Goal: Find specific page/section: Find specific page/section

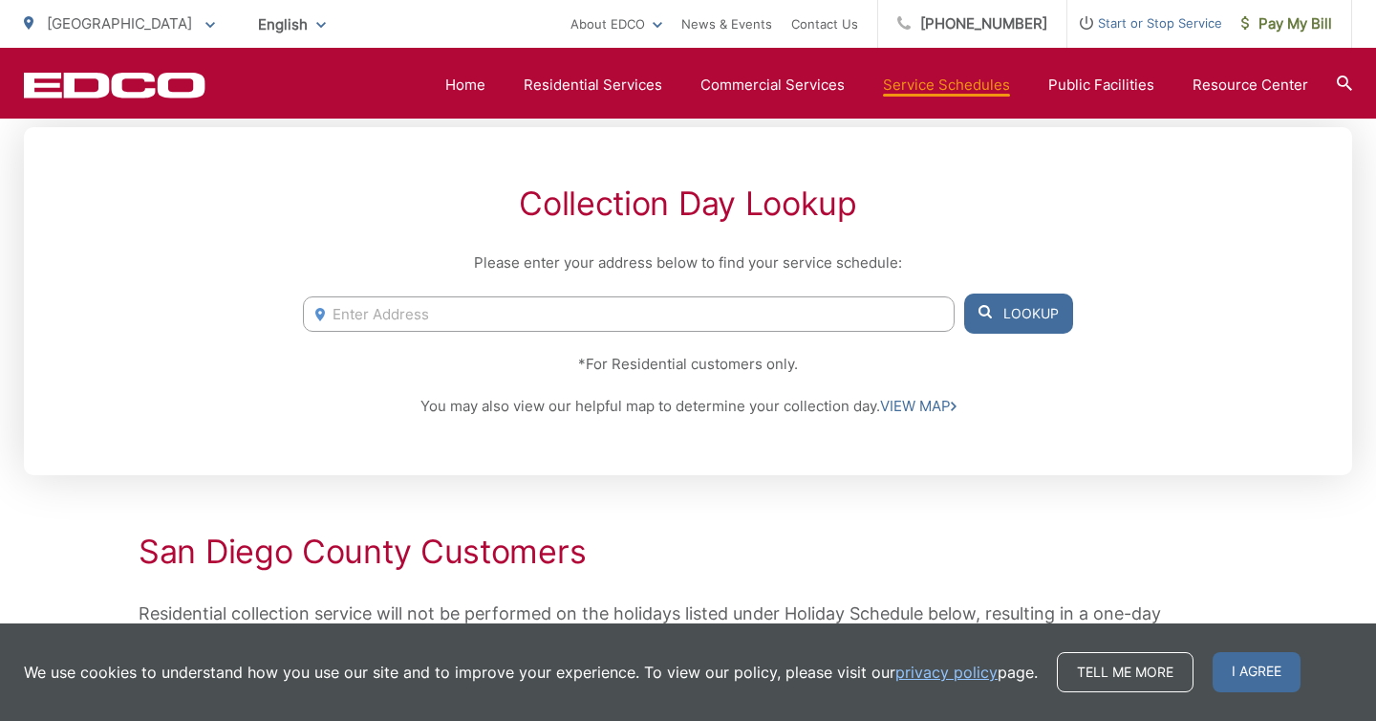
scroll to position [426, 0]
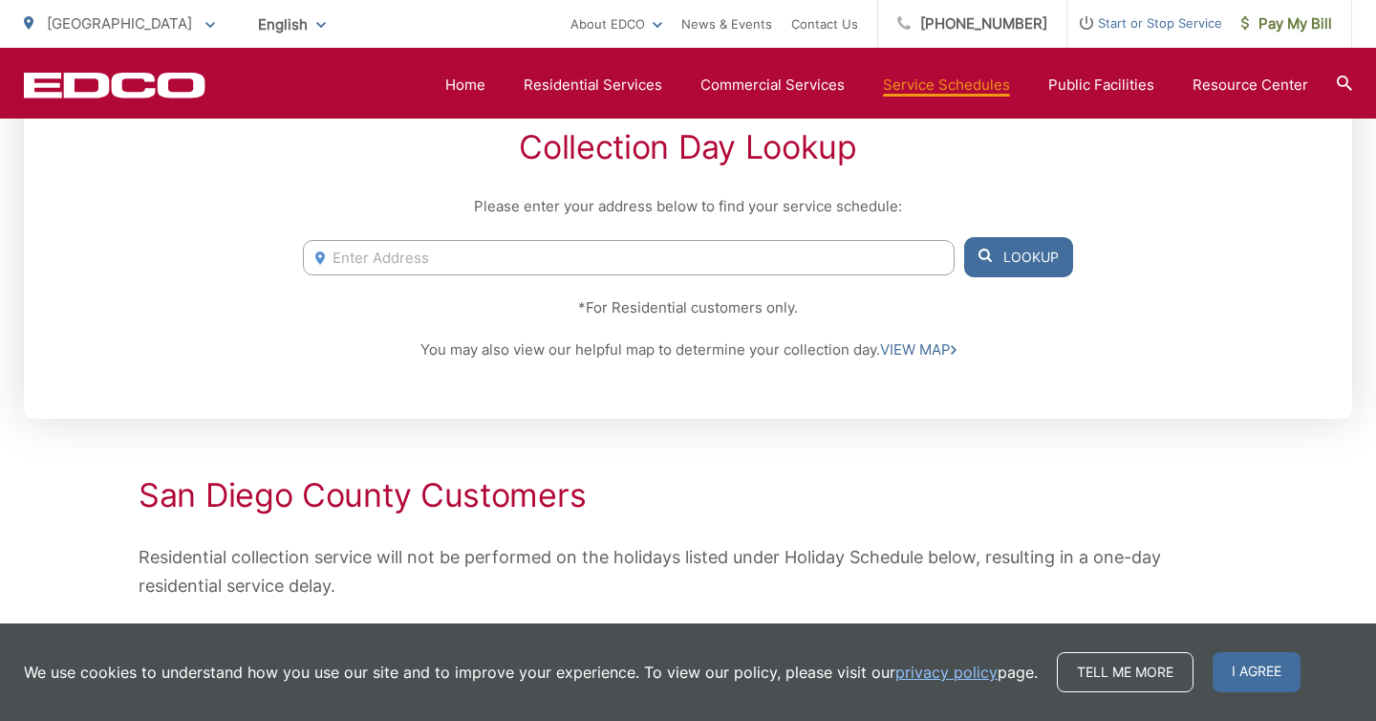
click at [438, 272] on input "Enter Address" at bounding box center [629, 257] width 652 height 35
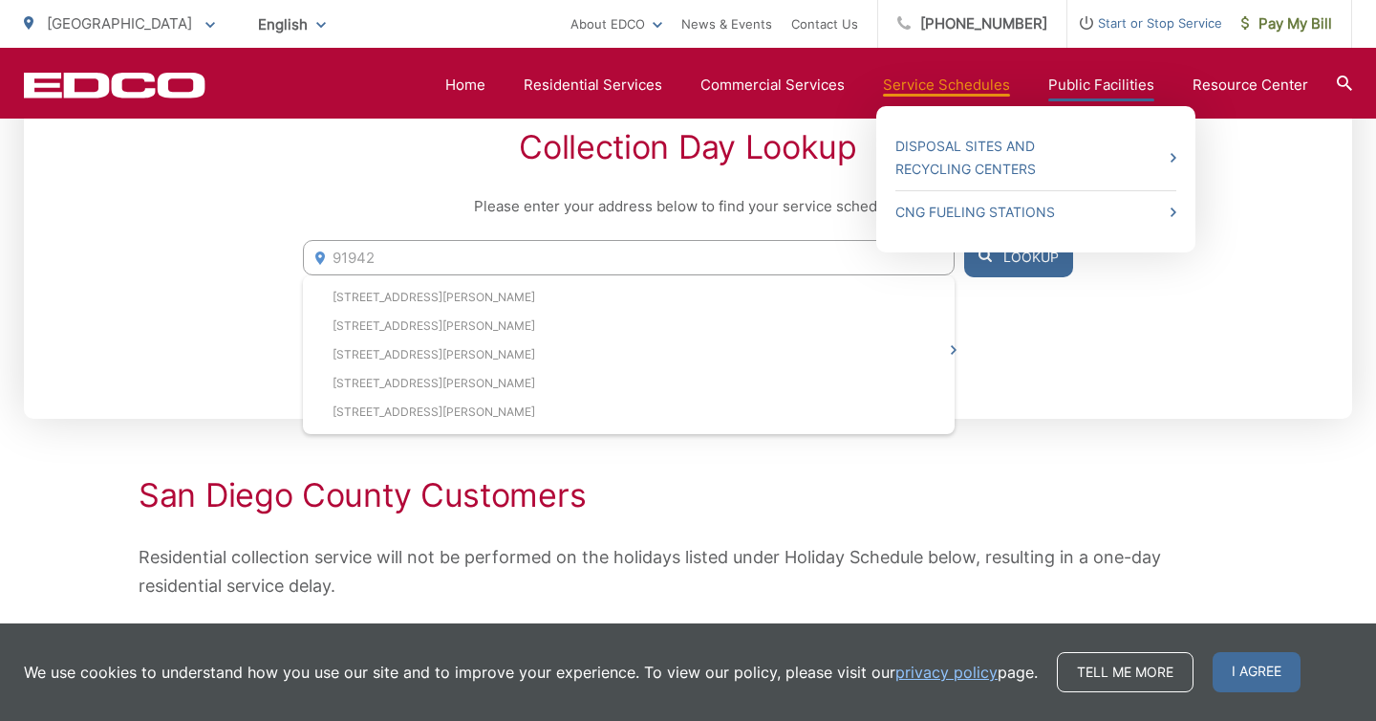
type input "91942"
click at [1116, 78] on link "Public Facilities" at bounding box center [1101, 85] width 106 height 23
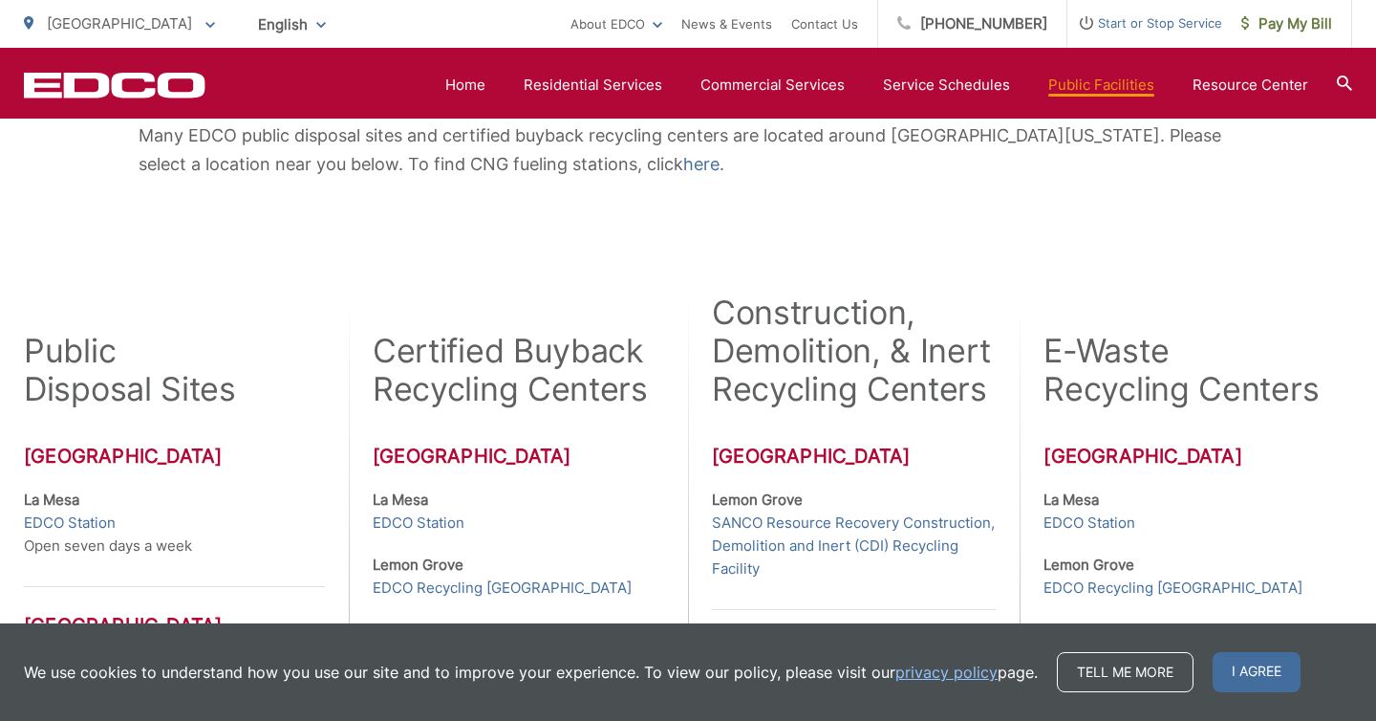
scroll to position [401, 0]
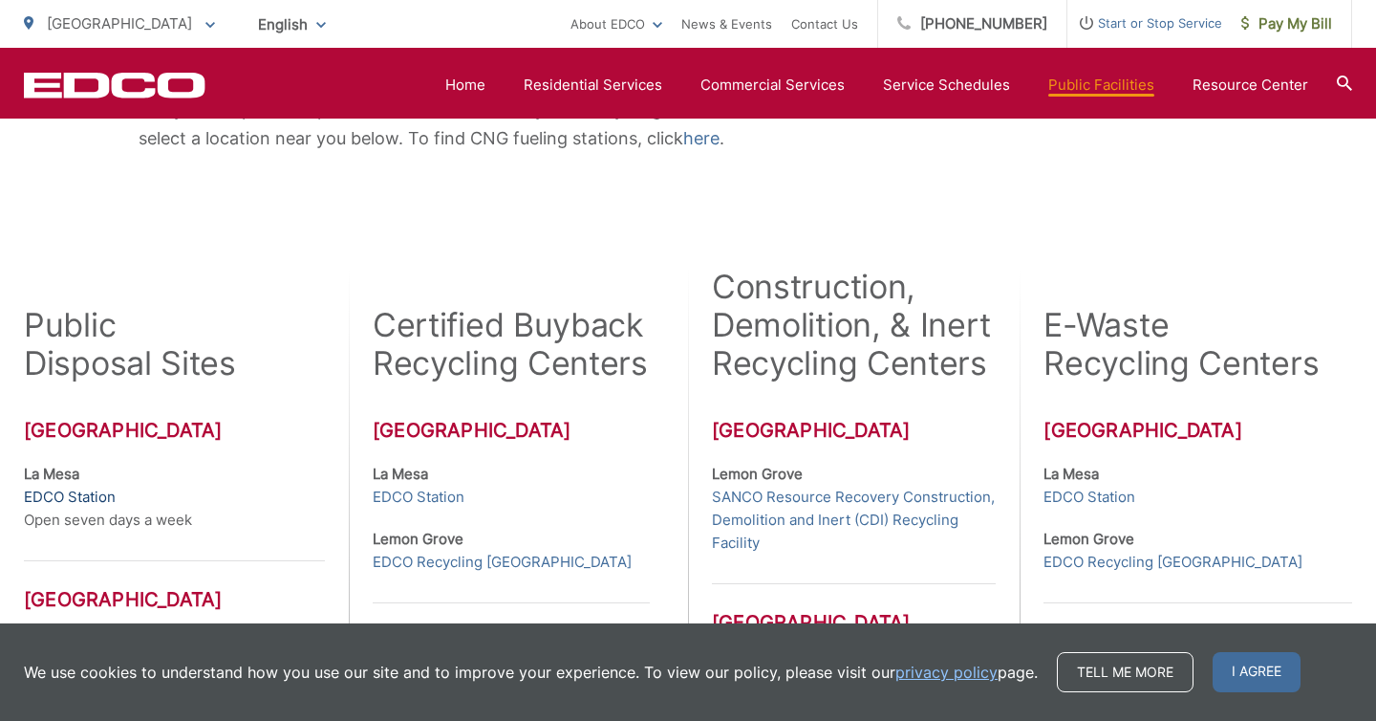
click at [105, 499] on link "EDCO Station" at bounding box center [70, 496] width 92 height 23
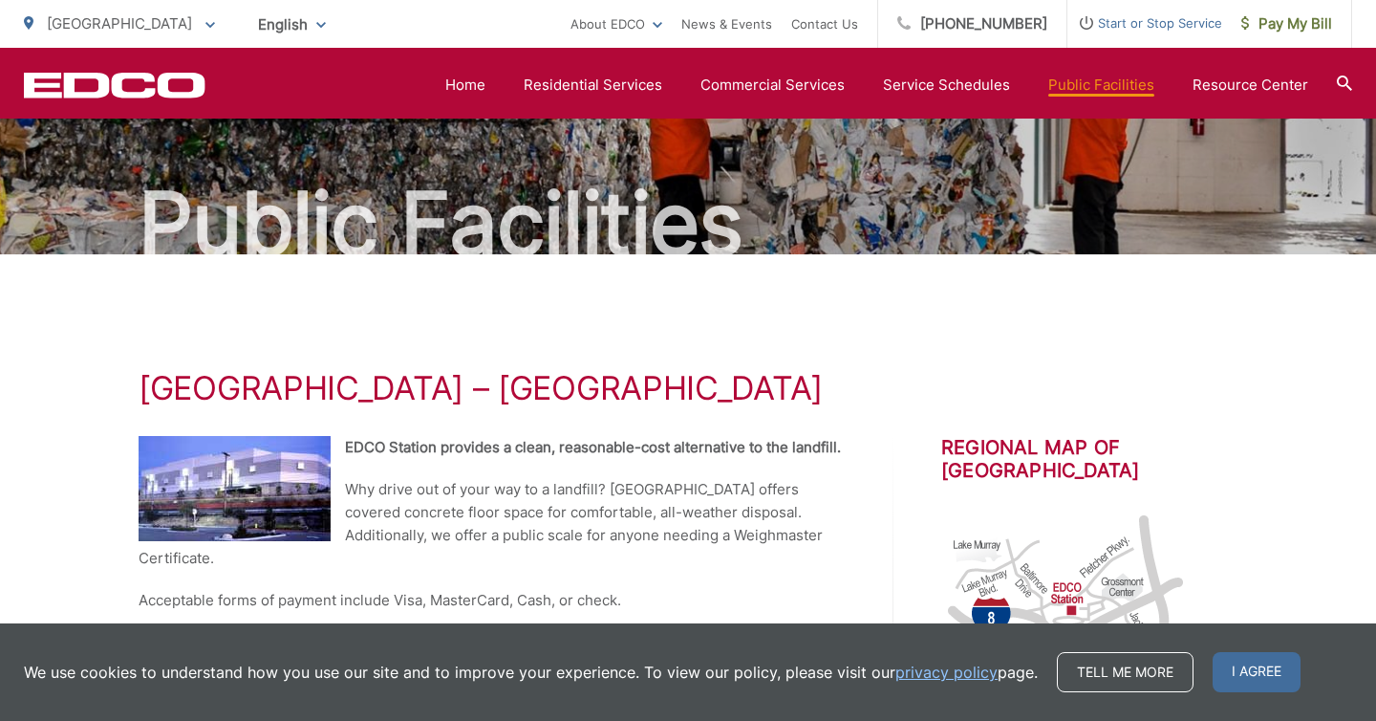
scroll to position [125, 0]
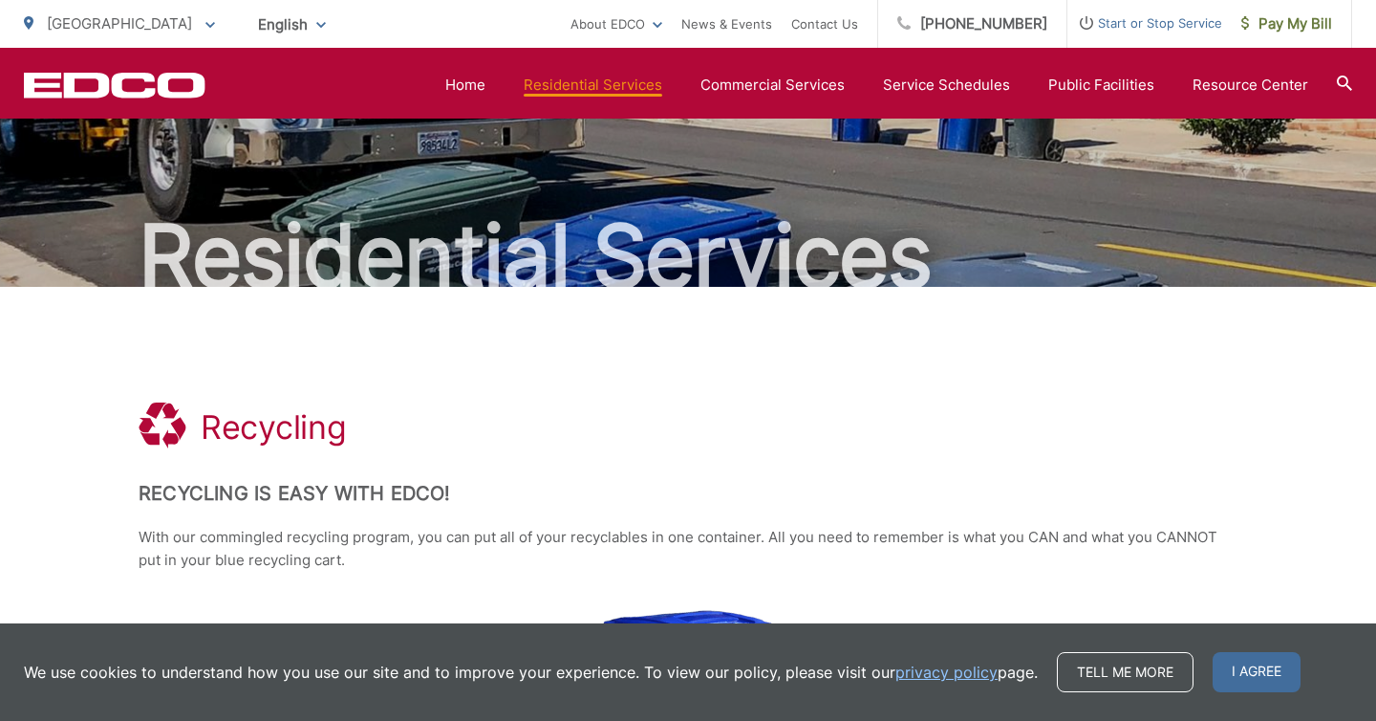
scroll to position [58, 0]
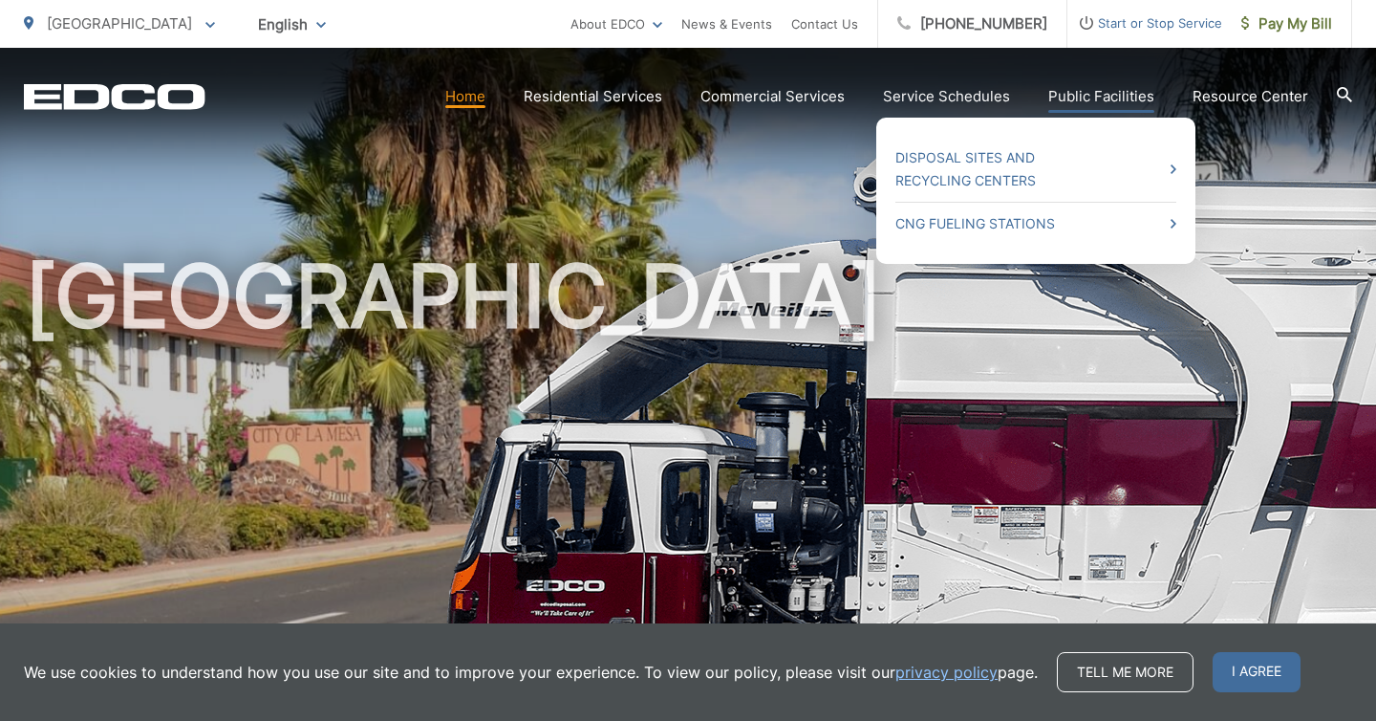
click at [1075, 94] on link "Public Facilities" at bounding box center [1101, 96] width 106 height 23
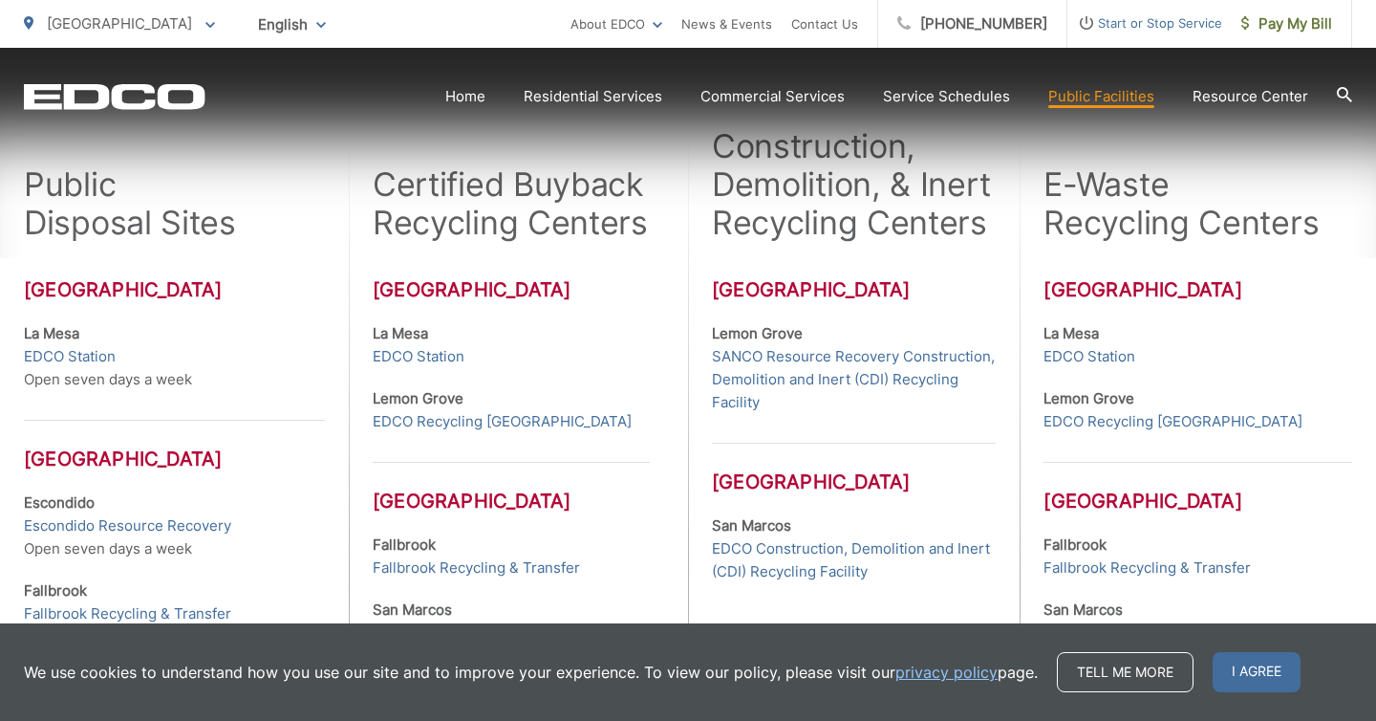
scroll to position [551, 0]
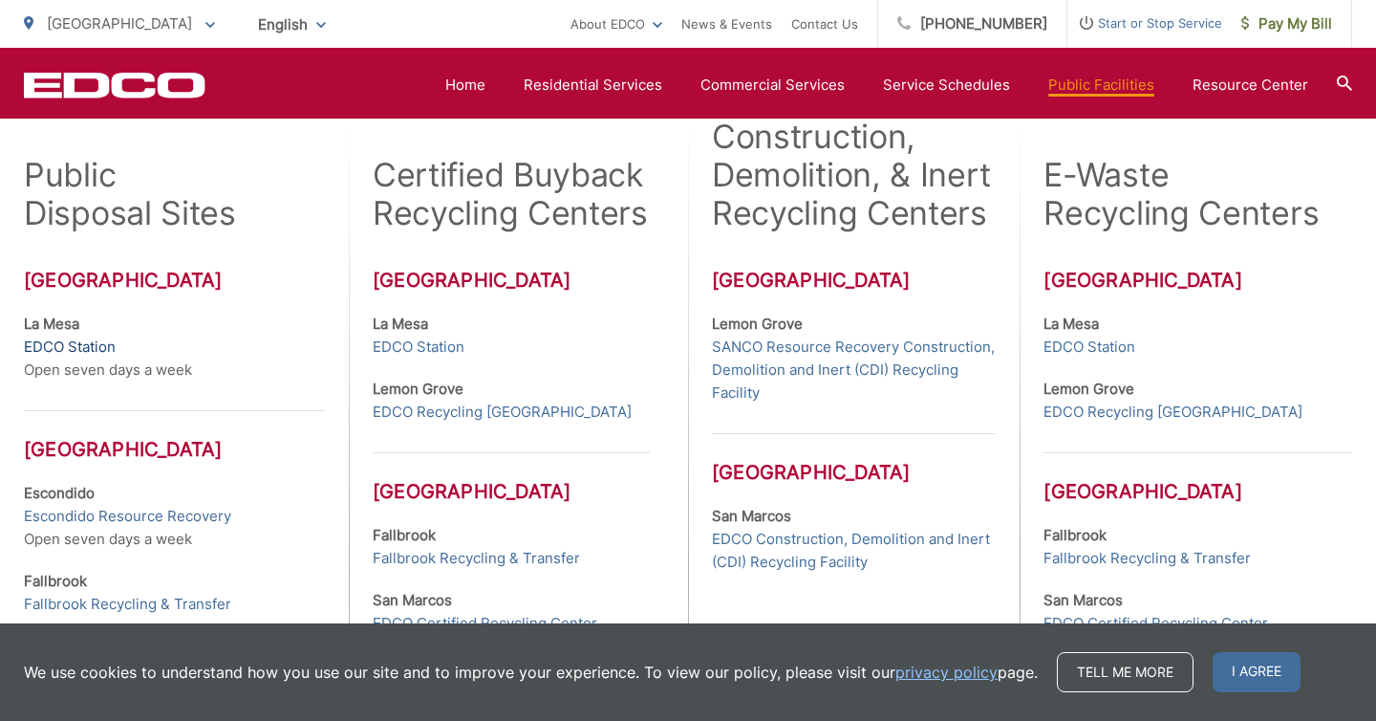
click at [53, 343] on link "EDCO Station" at bounding box center [70, 346] width 92 height 23
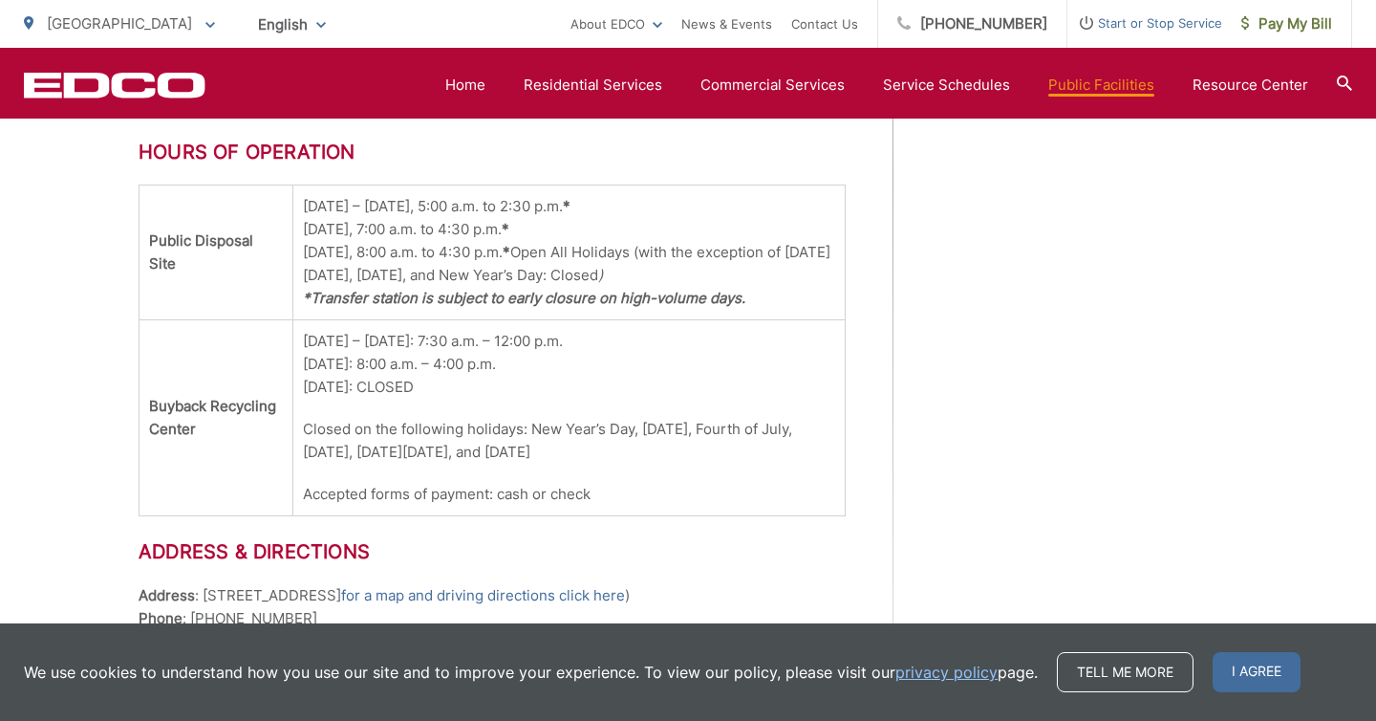
scroll to position [1245, 0]
